Goal: Navigation & Orientation: Find specific page/section

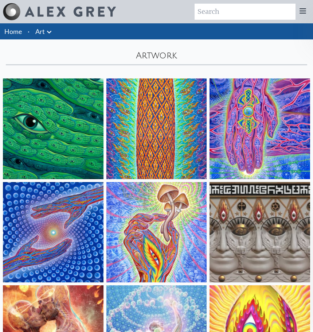
scroll to position [897, 0]
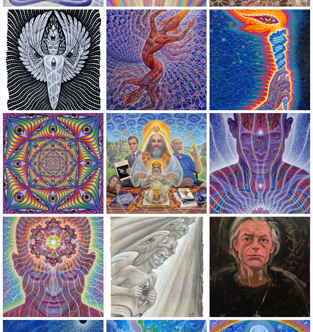
click at [52, 236] on img at bounding box center [53, 267] width 101 height 101
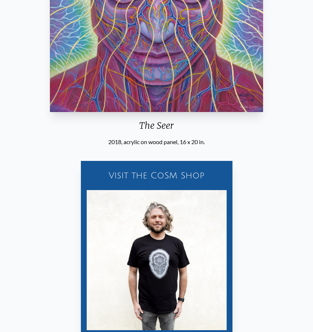
scroll to position [81, 0]
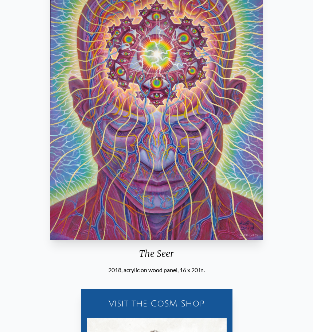
click at [117, 164] on img "11 / 31" at bounding box center [156, 107] width 213 height 266
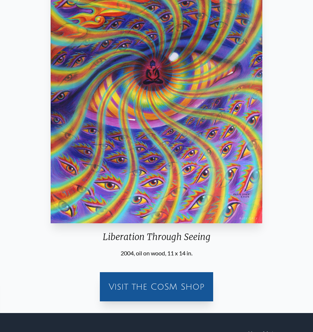
scroll to position [97, 0]
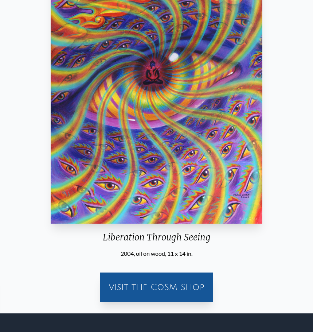
click at [141, 288] on div "Visit the CoSM Shop" at bounding box center [157, 286] width 108 height 23
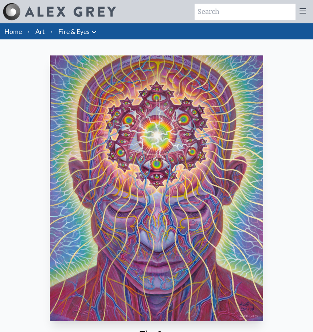
click at [40, 28] on link "Art" at bounding box center [39, 31] width 9 height 10
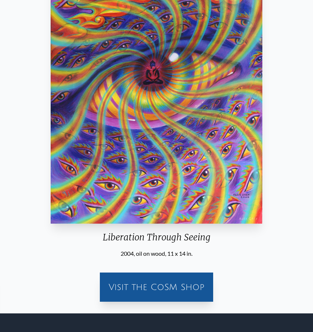
scroll to position [81, 0]
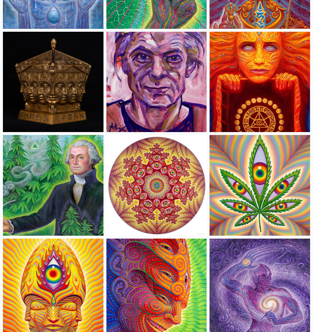
scroll to position [1534, 0]
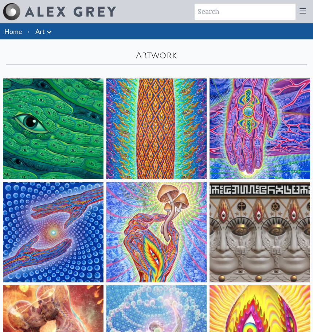
click at [37, 35] on link "Art" at bounding box center [39, 31] width 9 height 10
